Goal: Task Accomplishment & Management: Use online tool/utility

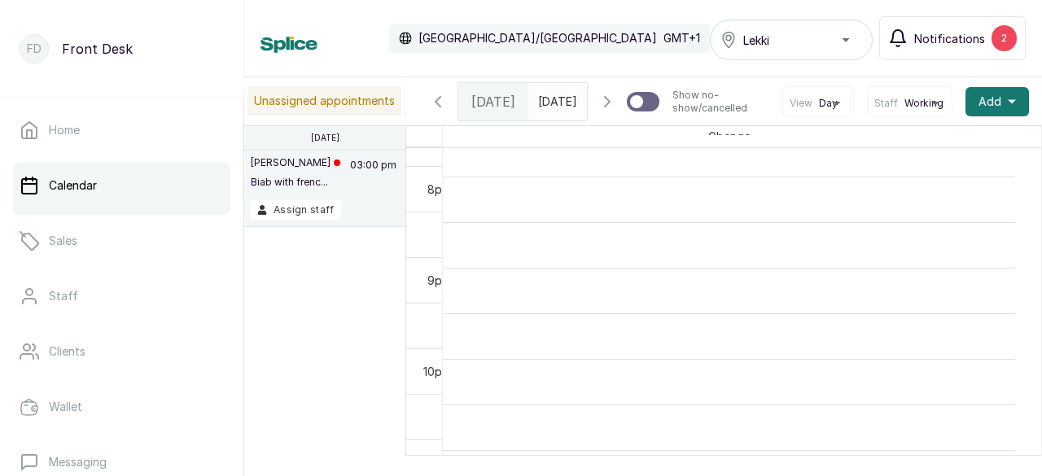
click at [988, 37] on button "Notifications 2" at bounding box center [952, 38] width 147 height 44
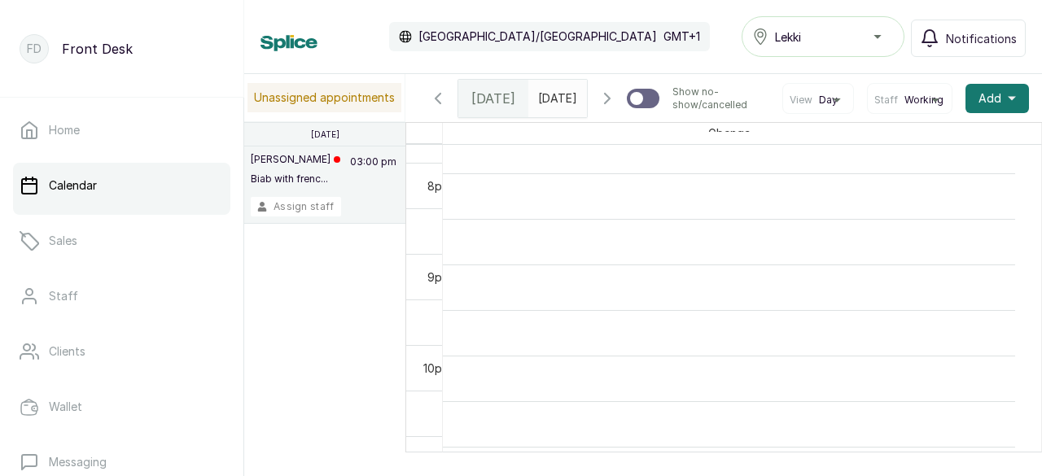
click at [315, 208] on button "Assign staff" at bounding box center [296, 207] width 90 height 20
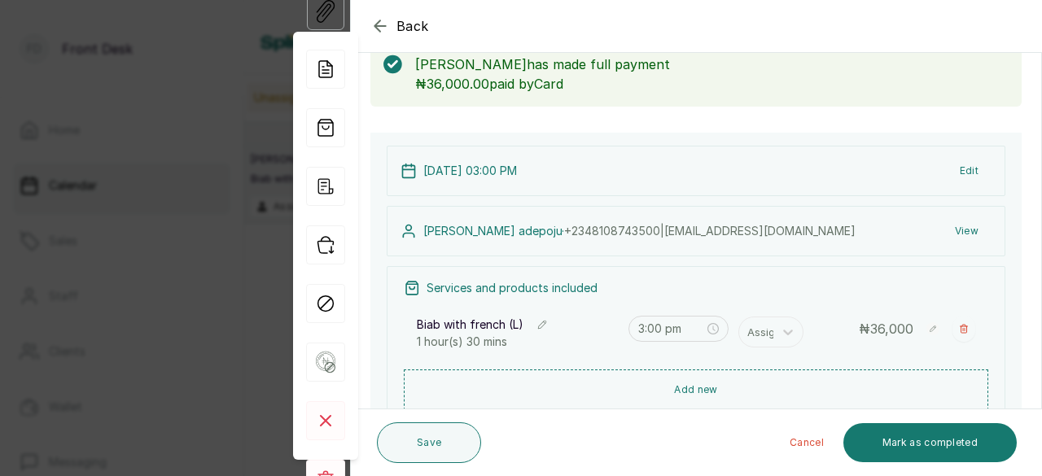
scroll to position [81, 0]
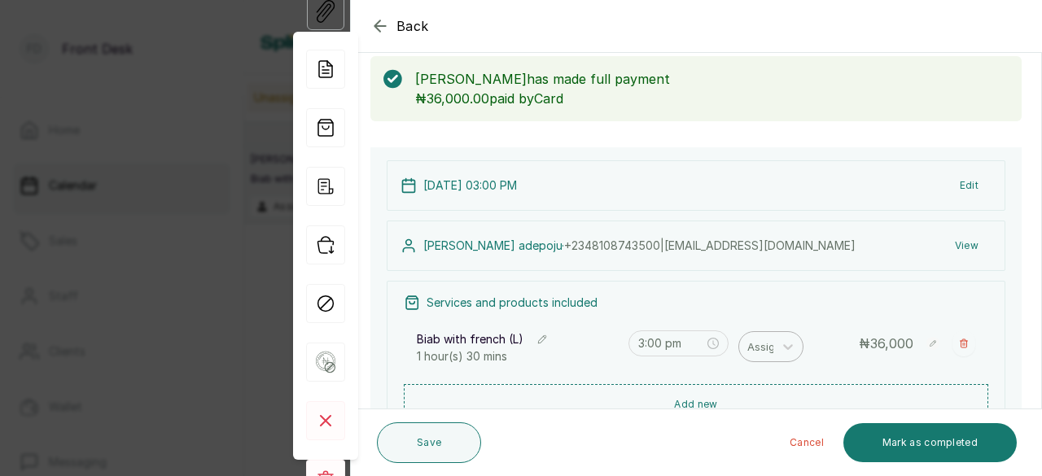
click at [765, 347] on div at bounding box center [764, 346] width 34 height 21
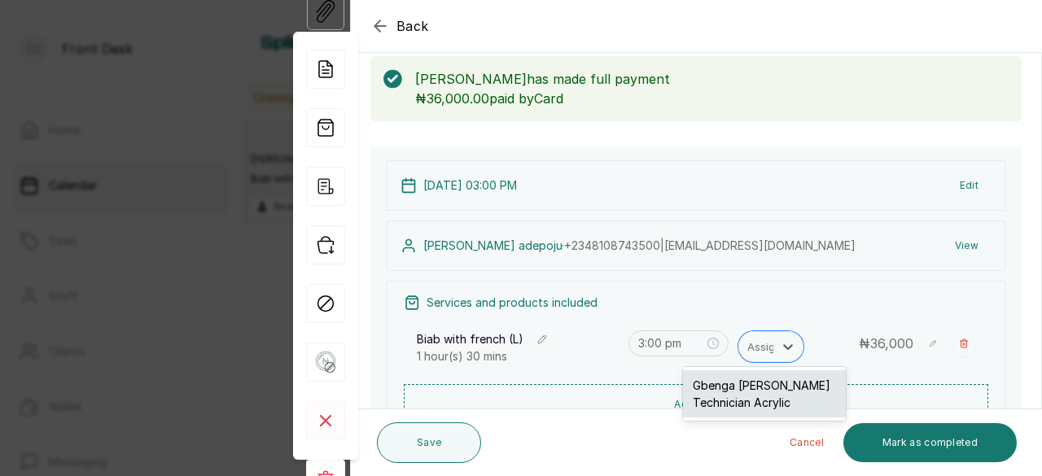
click at [759, 385] on div "Gbenga [PERSON_NAME] Technician Acrylic" at bounding box center [764, 393] width 163 height 47
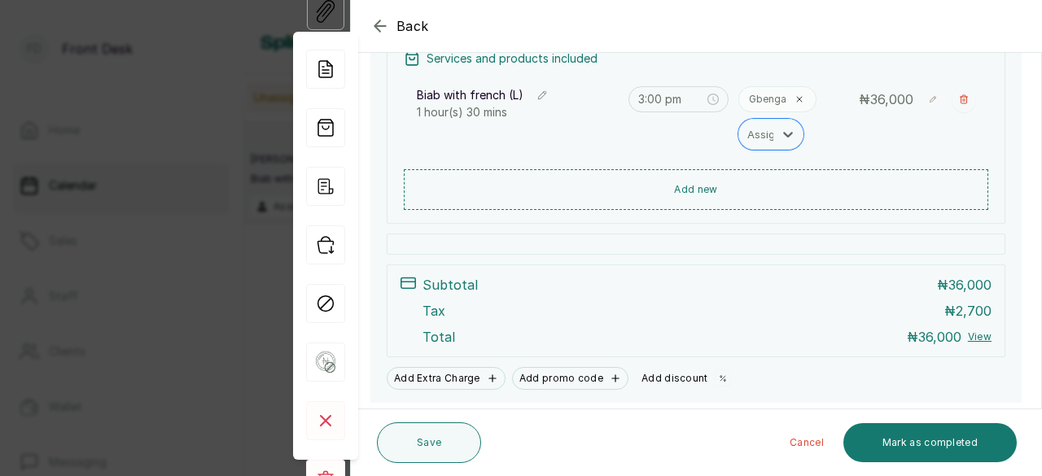
scroll to position [373, 0]
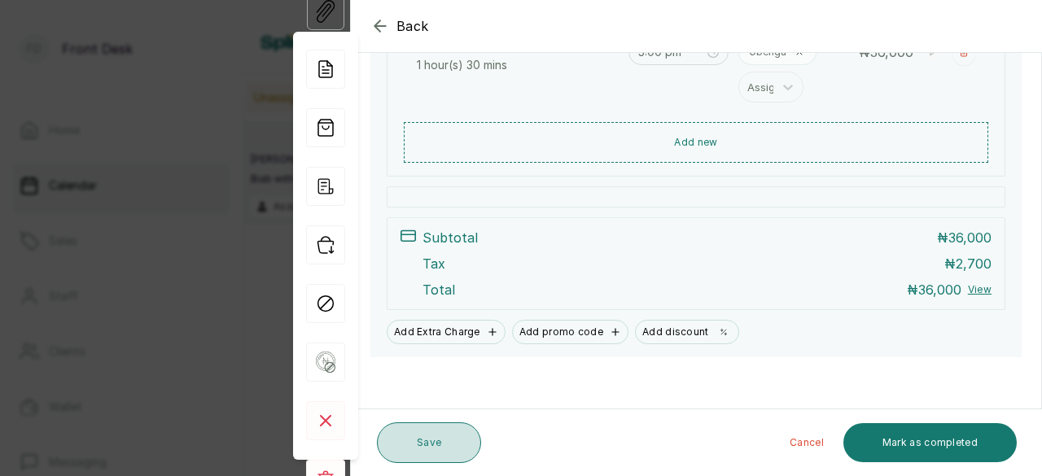
click at [432, 444] on button "Save" at bounding box center [429, 443] width 104 height 41
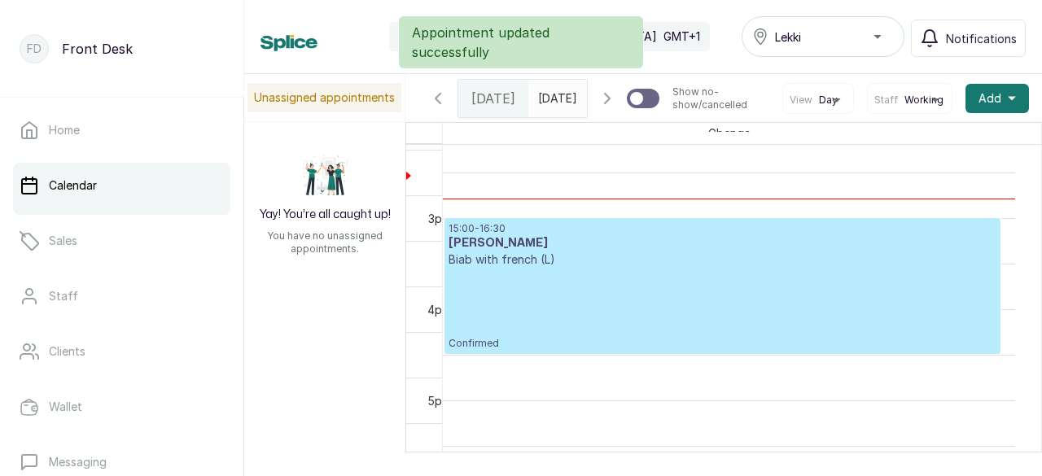
scroll to position [1236, 0]
